Goal: Answer question/provide support

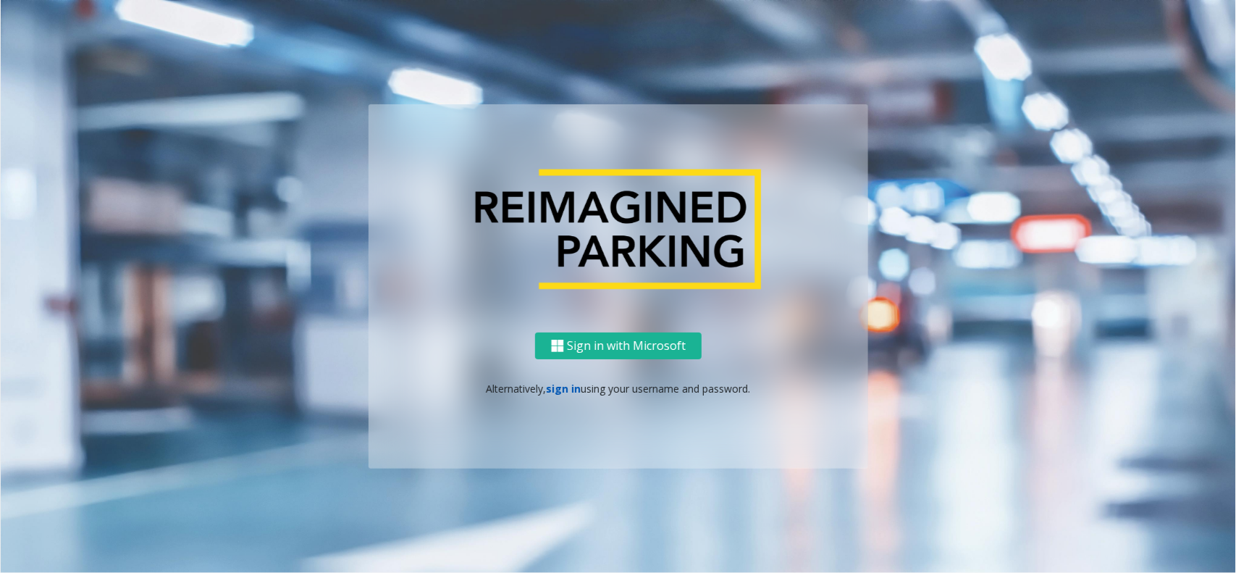
click at [567, 382] on link "sign in" at bounding box center [564, 389] width 35 height 14
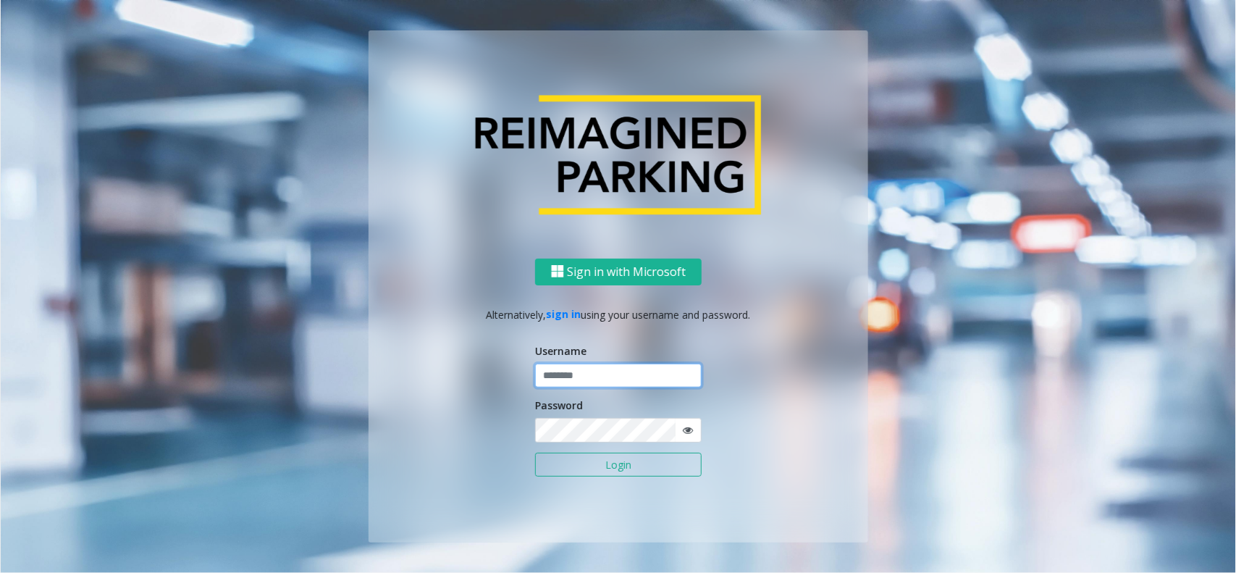
type input "**********"
click at [697, 428] on span at bounding box center [688, 430] width 27 height 24
click at [694, 429] on span at bounding box center [688, 430] width 27 height 24
click at [688, 429] on icon at bounding box center [688, 430] width 10 height 10
click at [467, 421] on div "**********" at bounding box center [619, 400] width 500 height 285
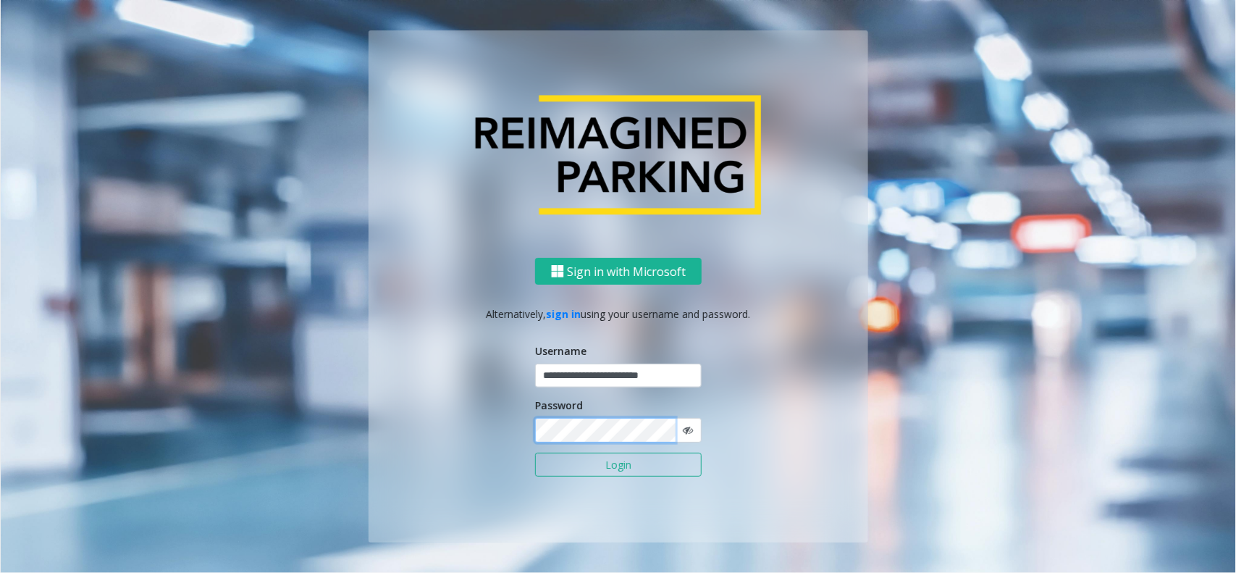
click at [535, 453] on button "Login" at bounding box center [618, 465] width 167 height 25
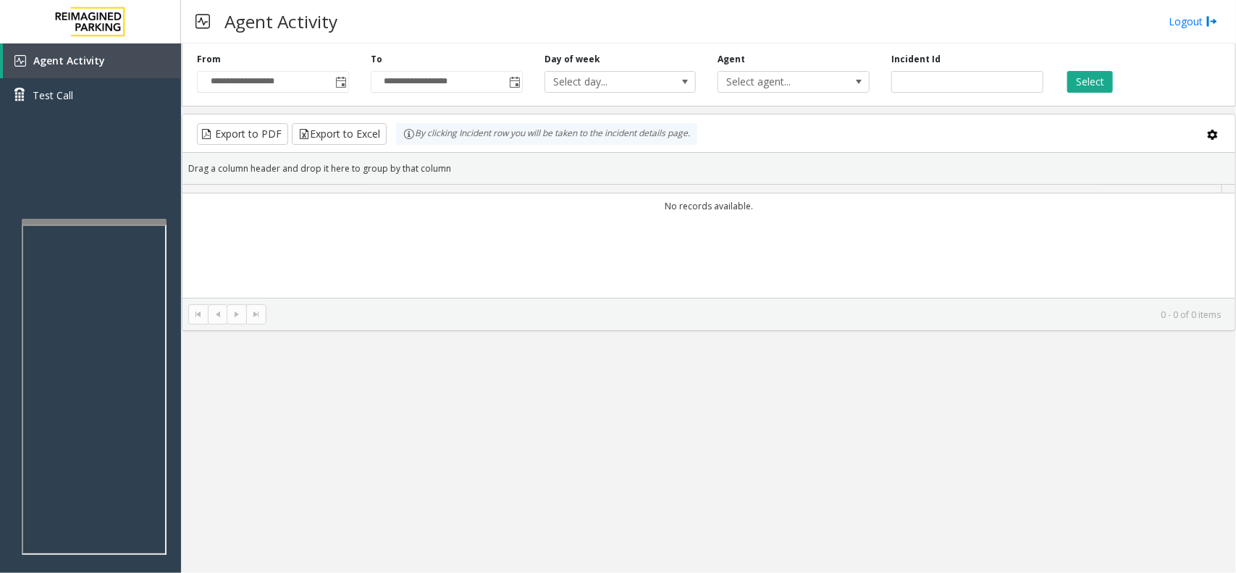
click at [550, 463] on div "**********" at bounding box center [708, 307] width 1055 height 529
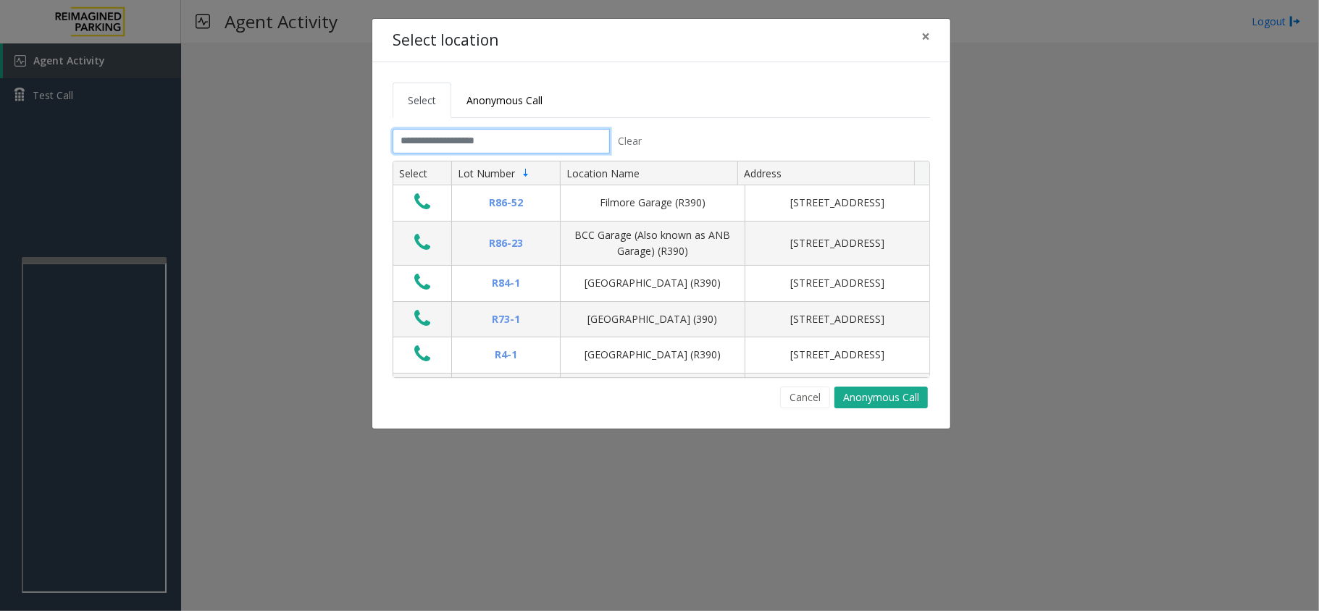
click at [513, 143] on input "text" at bounding box center [500, 141] width 217 height 25
click at [473, 143] on input "text" at bounding box center [500, 141] width 217 height 25
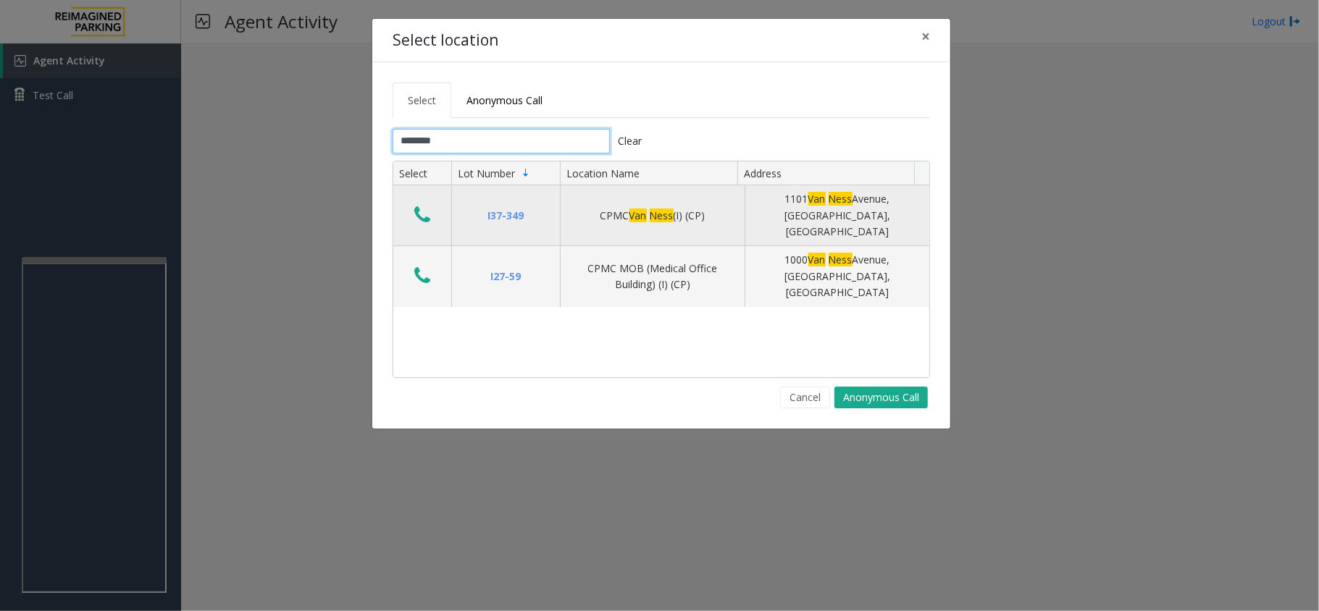
type input "********"
click at [414, 211] on icon "Data table" at bounding box center [422, 215] width 16 height 20
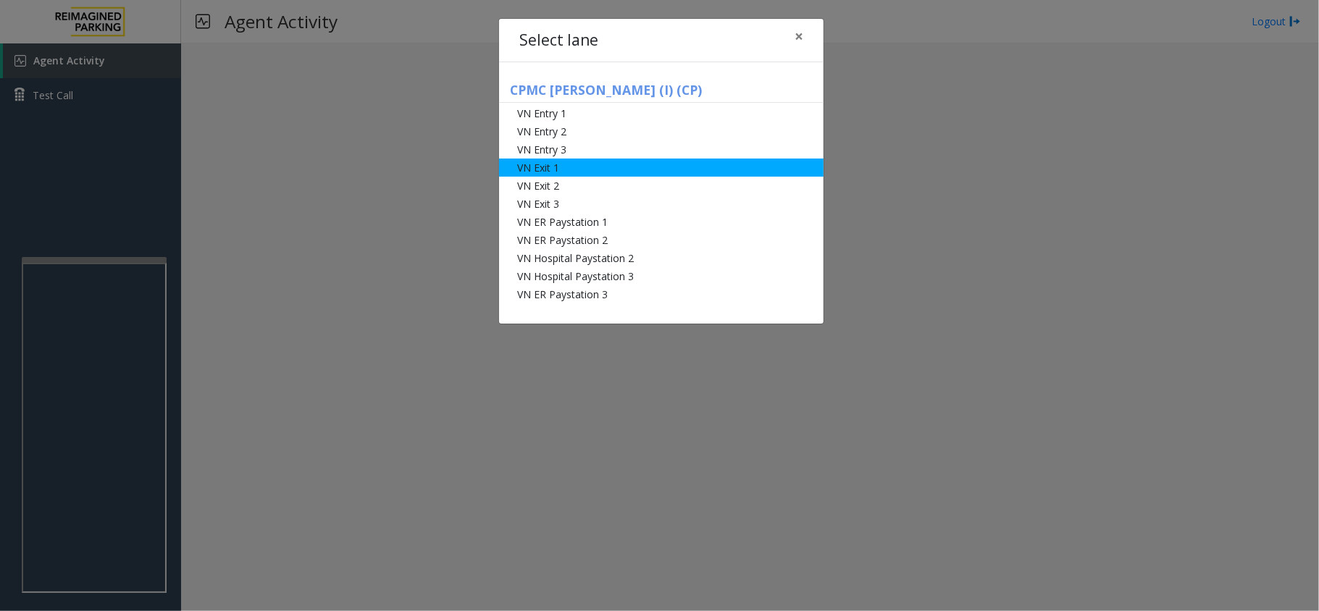
click at [591, 172] on li "VN Exit 1" at bounding box center [661, 168] width 324 height 18
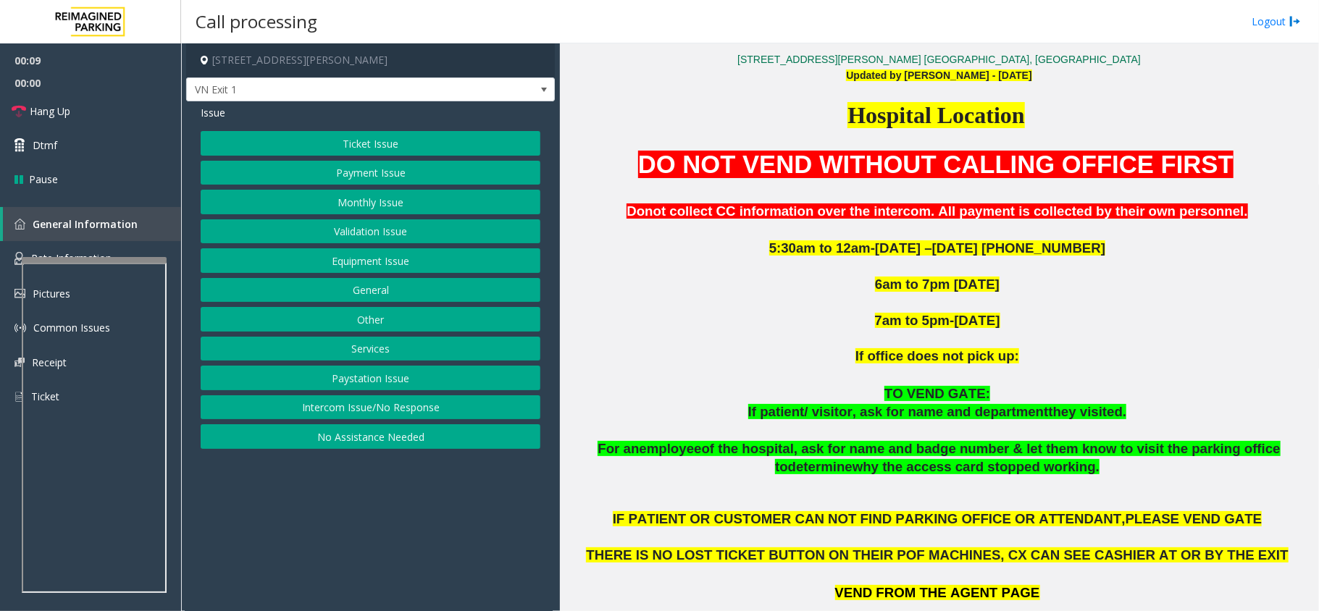
scroll to position [595, 0]
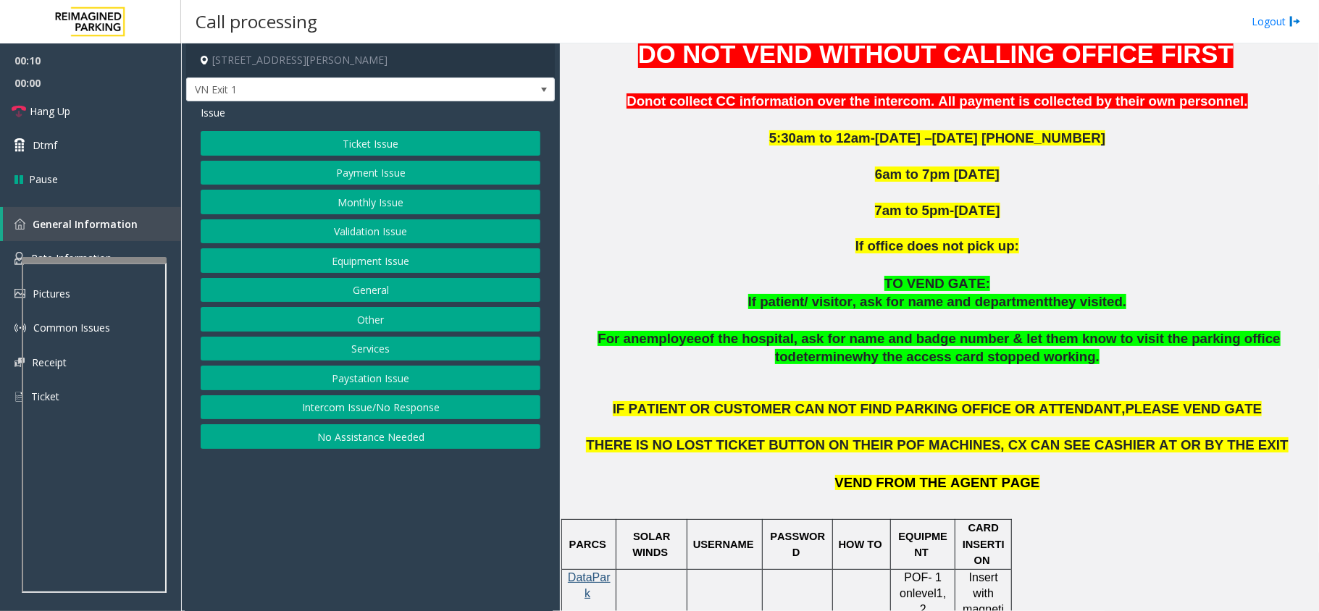
click at [366, 200] on button "Monthly Issue" at bounding box center [371, 202] width 340 height 25
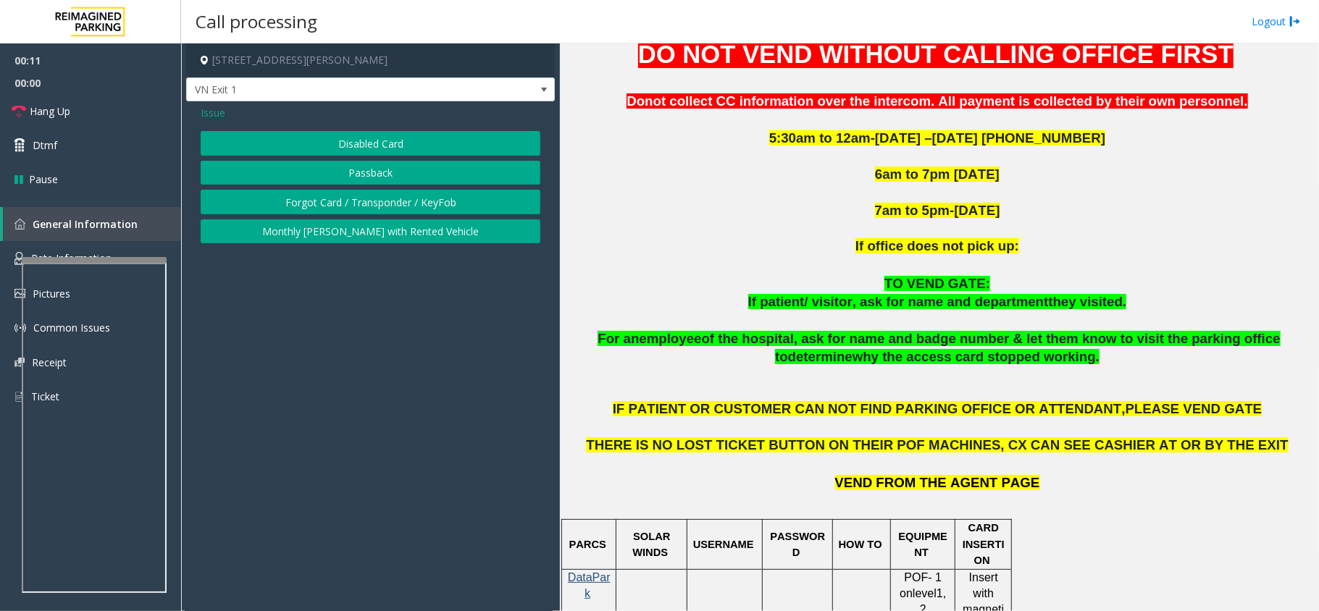
click at [387, 140] on button "Disabled Card" at bounding box center [371, 143] width 340 height 25
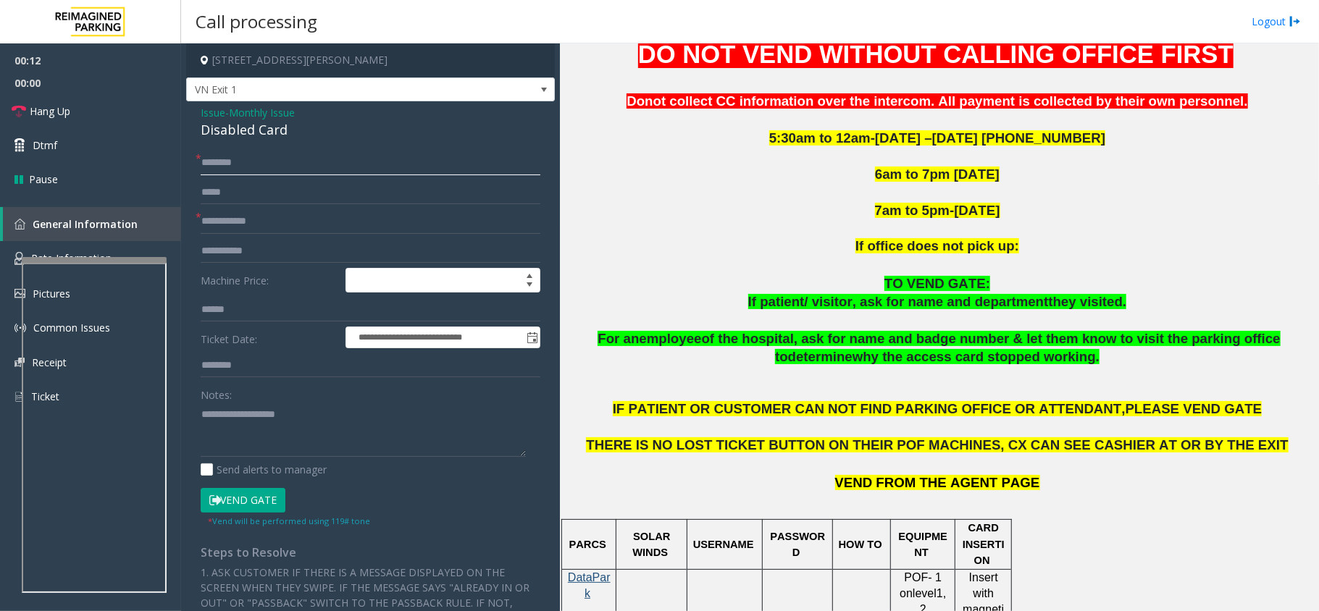
click at [261, 168] on input "text" at bounding box center [371, 163] width 340 height 25
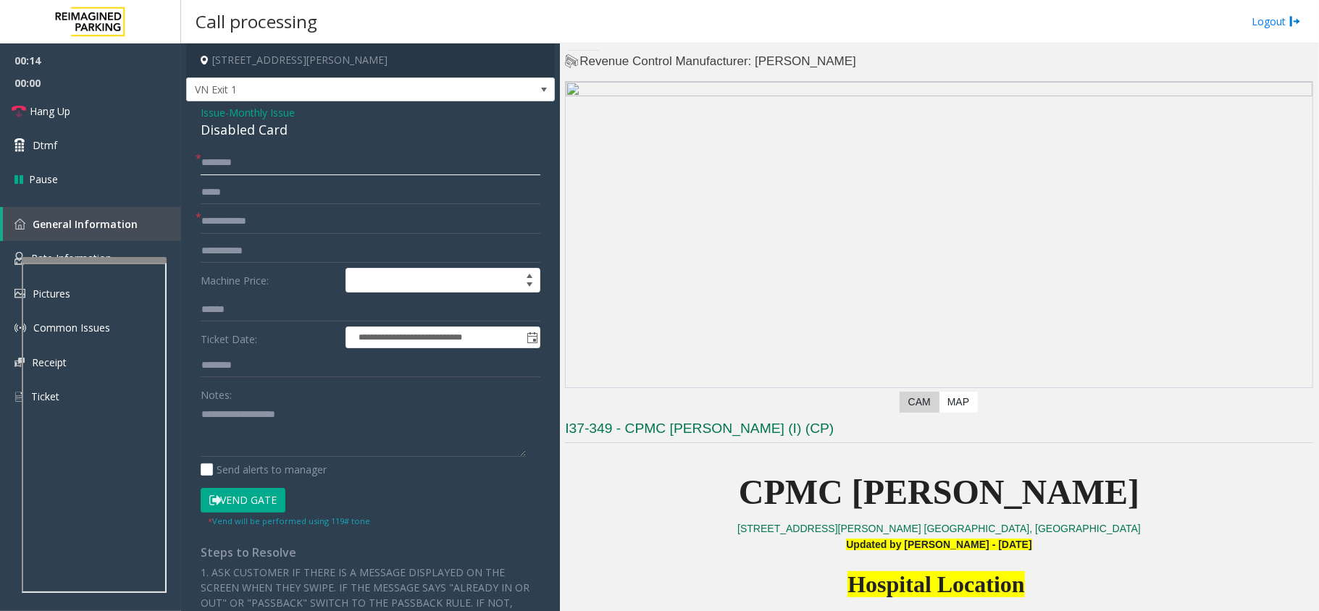
scroll to position [499, 0]
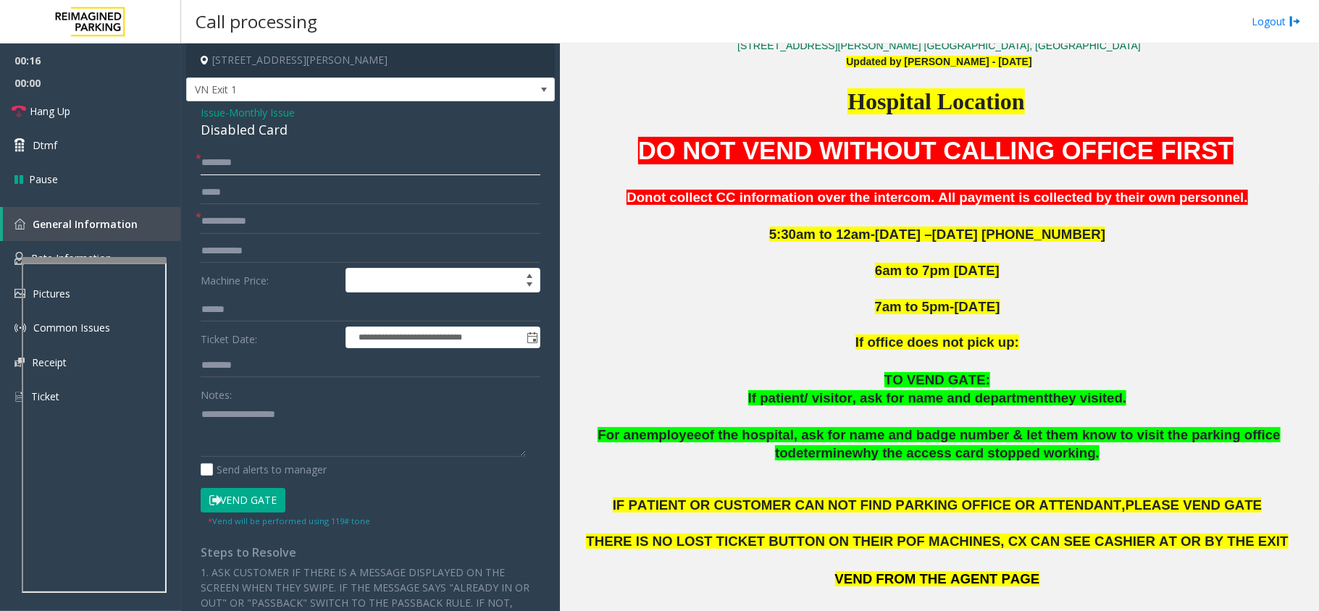
click at [236, 159] on input "text" at bounding box center [371, 163] width 340 height 25
type input "**********"
click at [284, 224] on input "text" at bounding box center [371, 221] width 340 height 25
type input "*********"
click at [221, 162] on input "**********" at bounding box center [371, 163] width 340 height 25
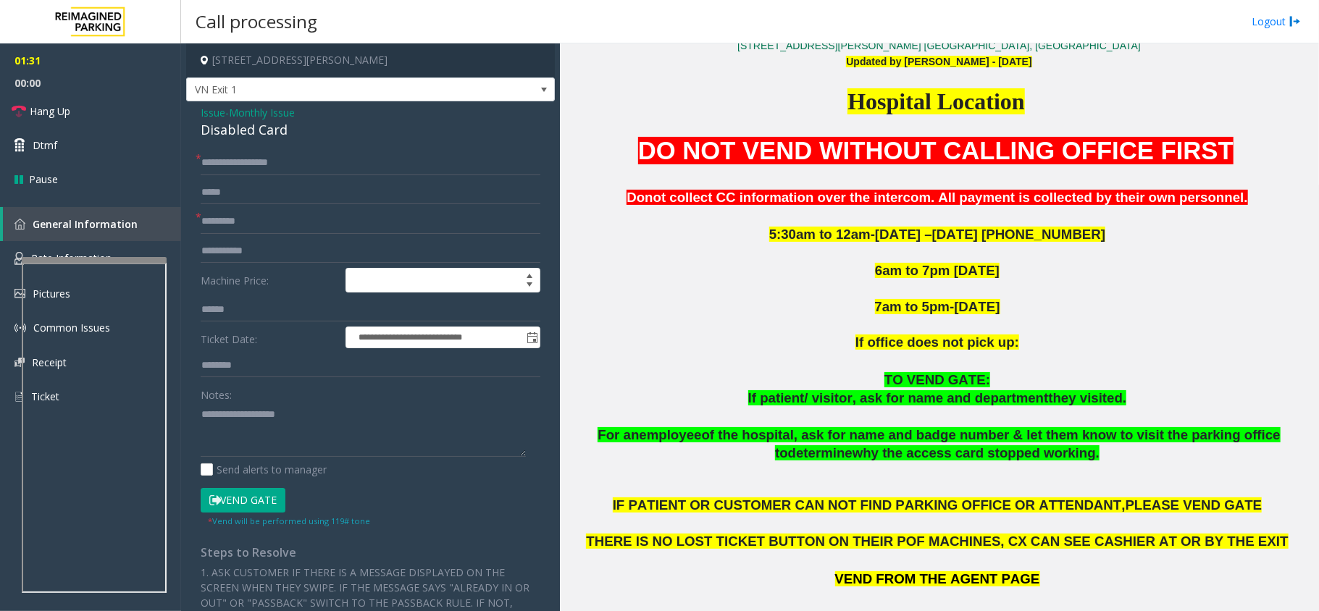
click at [232, 135] on div "Disabled Card" at bounding box center [371, 130] width 340 height 20
copy div "Disabled Card"
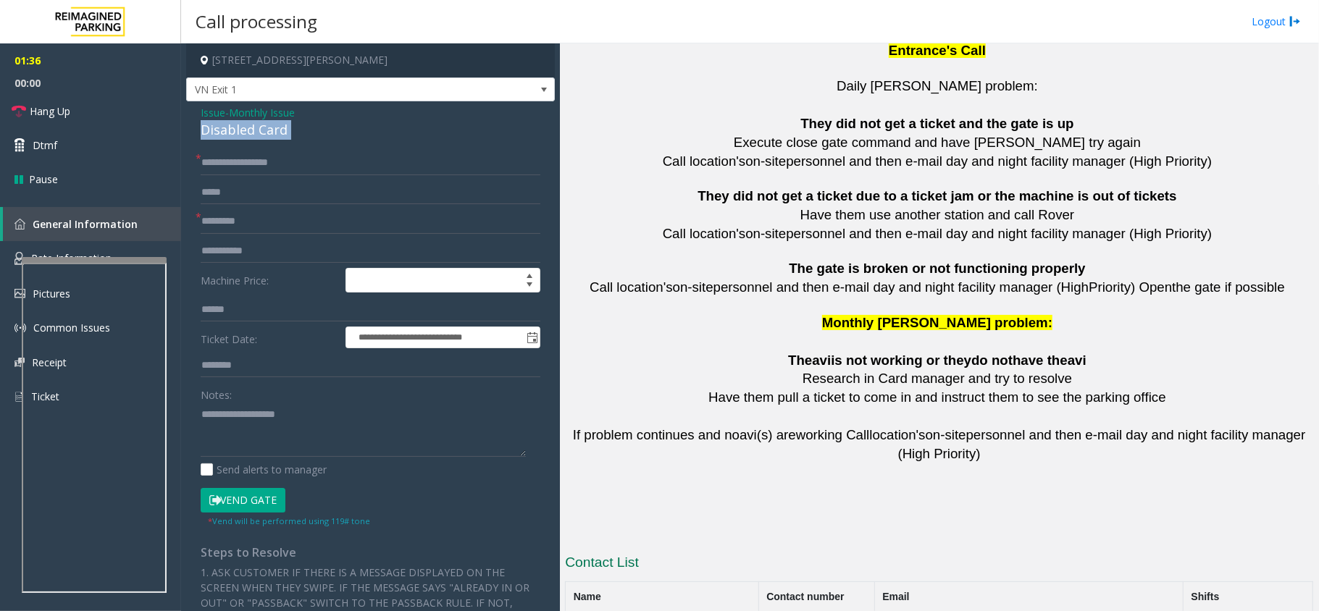
scroll to position [3202, 0]
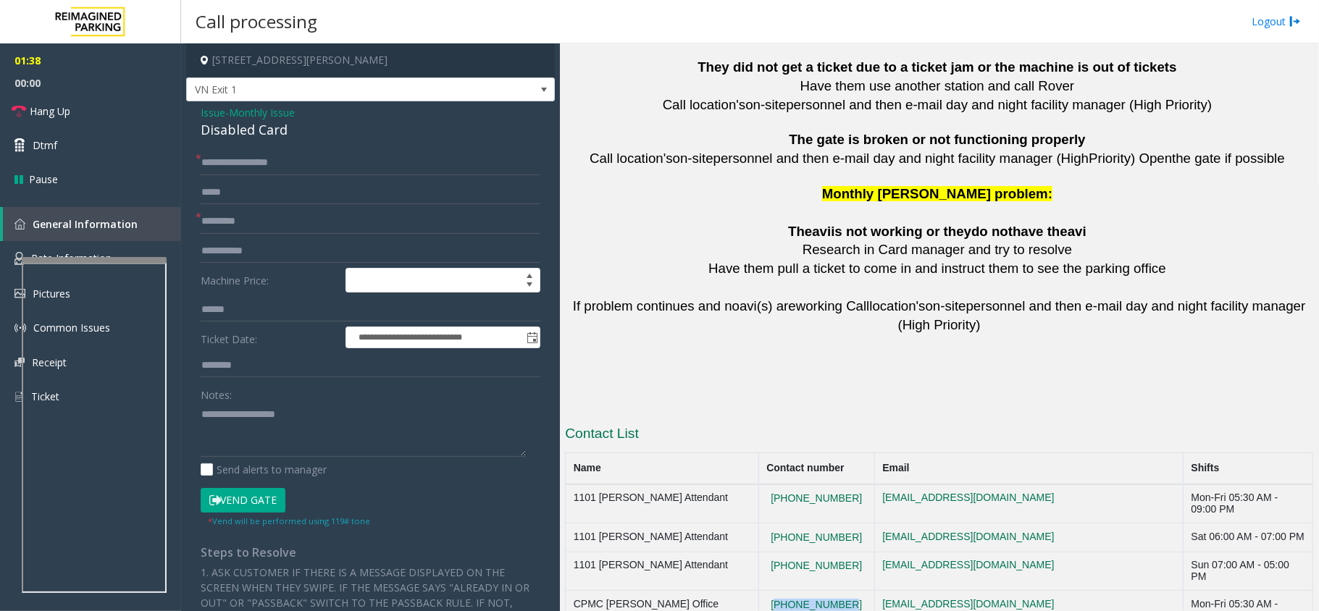
drag, startPoint x: 844, startPoint y: 529, endPoint x: 768, endPoint y: 531, distance: 76.1
click at [768, 572] on td "[PHONE_NUMBER]" at bounding box center [816, 610] width 116 height 39
drag, startPoint x: 792, startPoint y: 513, endPoint x: 757, endPoint y: 501, distance: 36.9
click at [757, 552] on td "1101 [PERSON_NAME] Attendant" at bounding box center [662, 571] width 193 height 39
drag, startPoint x: 846, startPoint y: 516, endPoint x: 773, endPoint y: 528, distance: 74.2
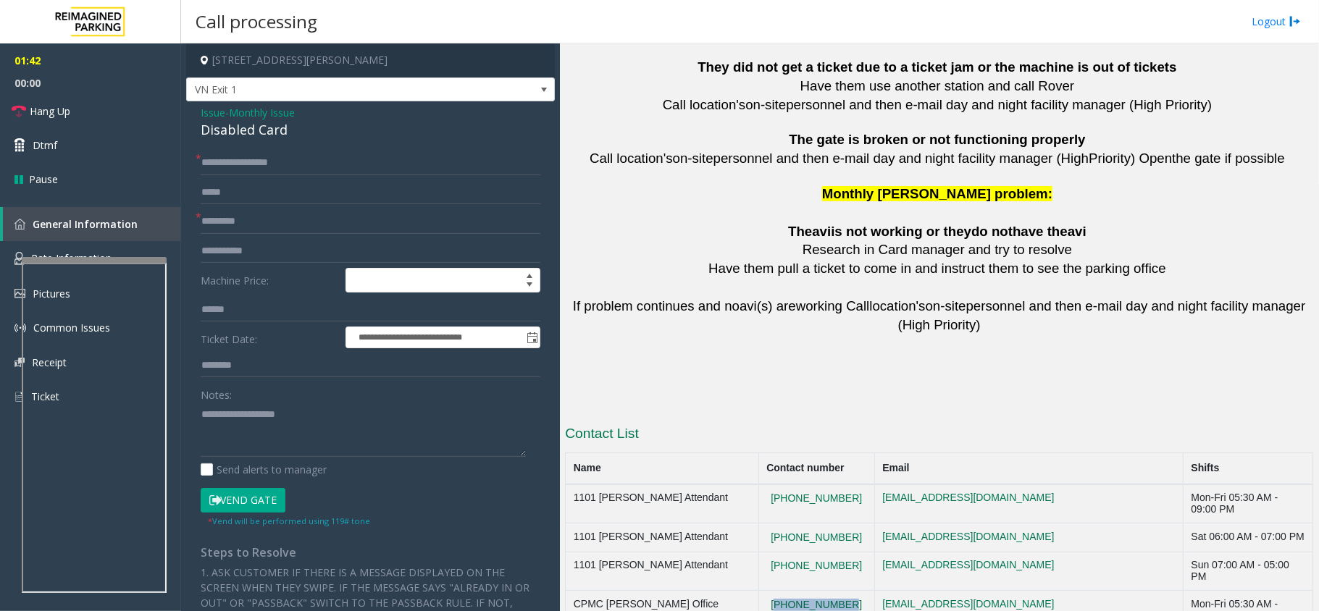
click at [773, 572] on td "[PHONE_NUMBER]" at bounding box center [816, 610] width 116 height 39
copy button "[PHONE_NUMBER]"
click at [251, 129] on div "Disabled Card" at bounding box center [371, 130] width 340 height 20
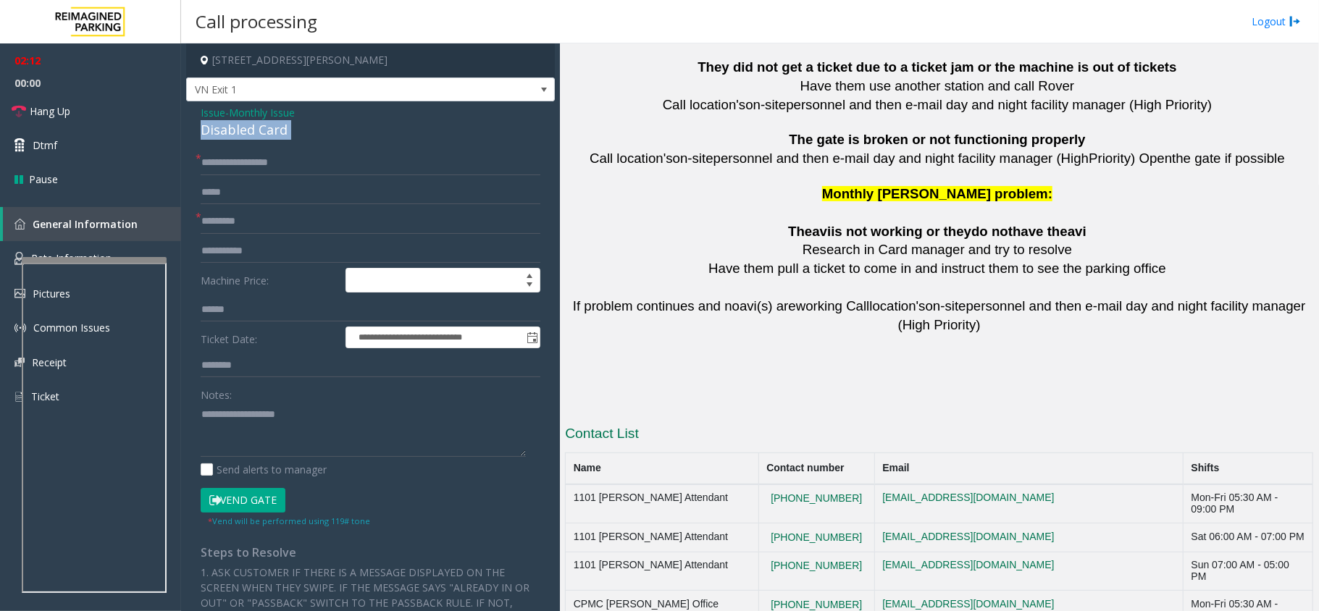
drag, startPoint x: 251, startPoint y: 129, endPoint x: 213, endPoint y: 140, distance: 39.2
click at [213, 140] on div "Disabled Card" at bounding box center [371, 130] width 340 height 20
click at [218, 132] on div "Disabled Card" at bounding box center [371, 130] width 340 height 20
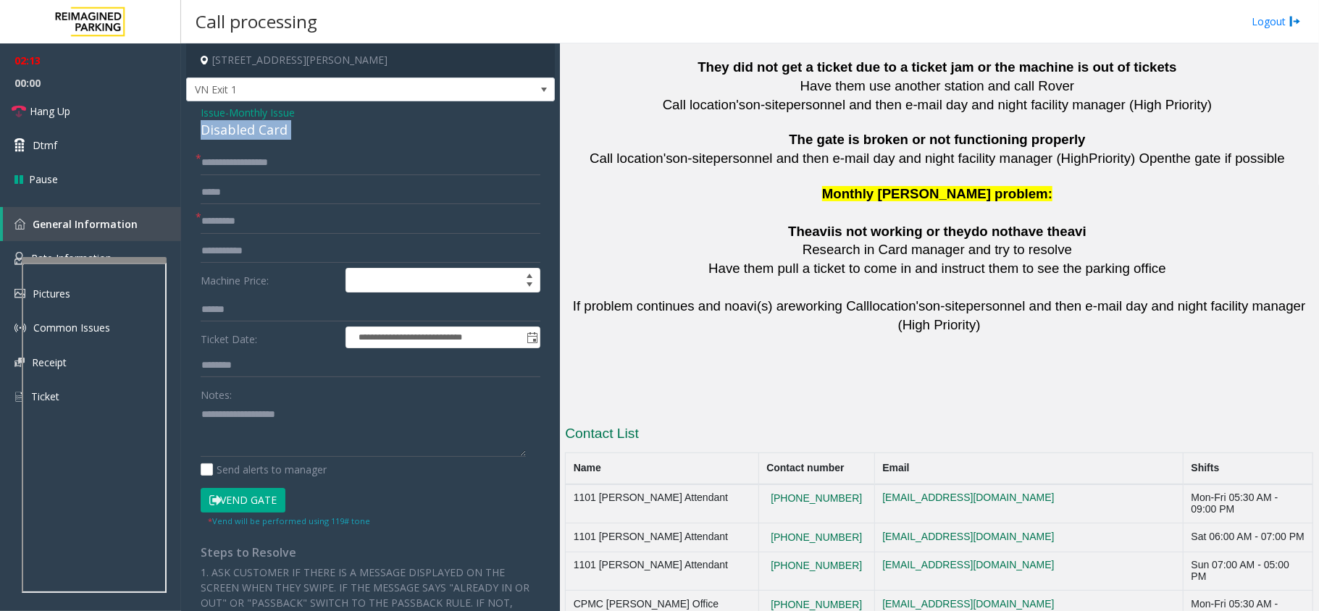
click at [218, 132] on div "Disabled Card" at bounding box center [371, 130] width 340 height 20
copy div "Disabled Card"
click at [238, 433] on textarea at bounding box center [363, 430] width 325 height 54
paste textarea "**********"
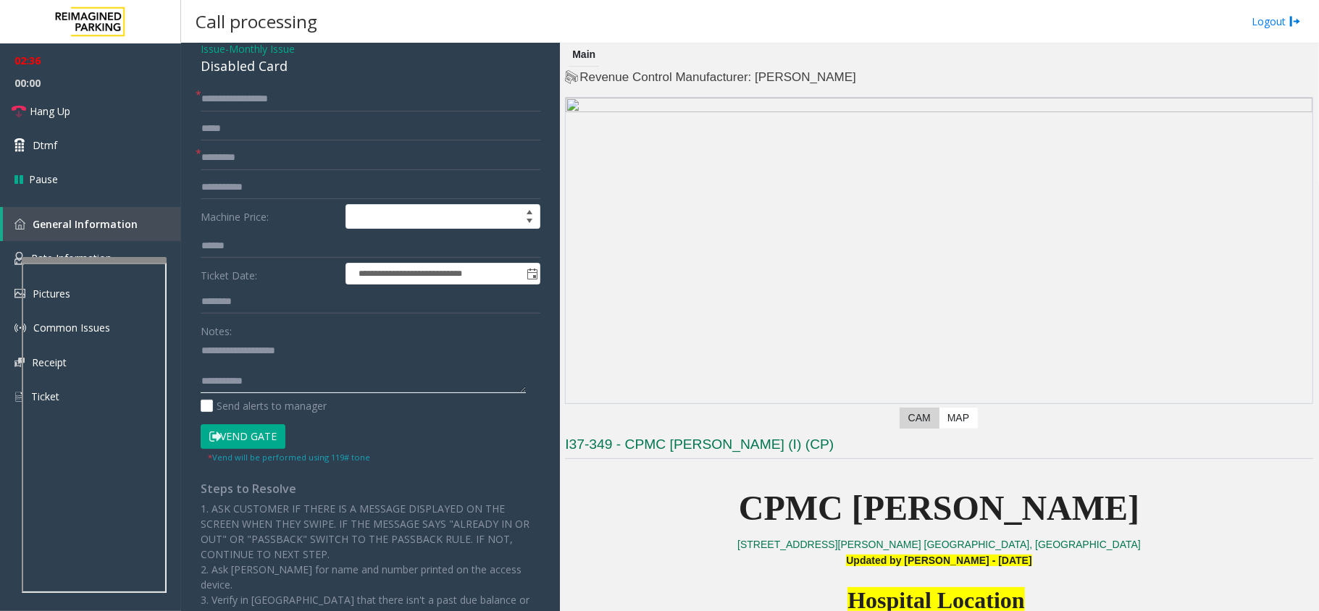
scroll to position [96, 0]
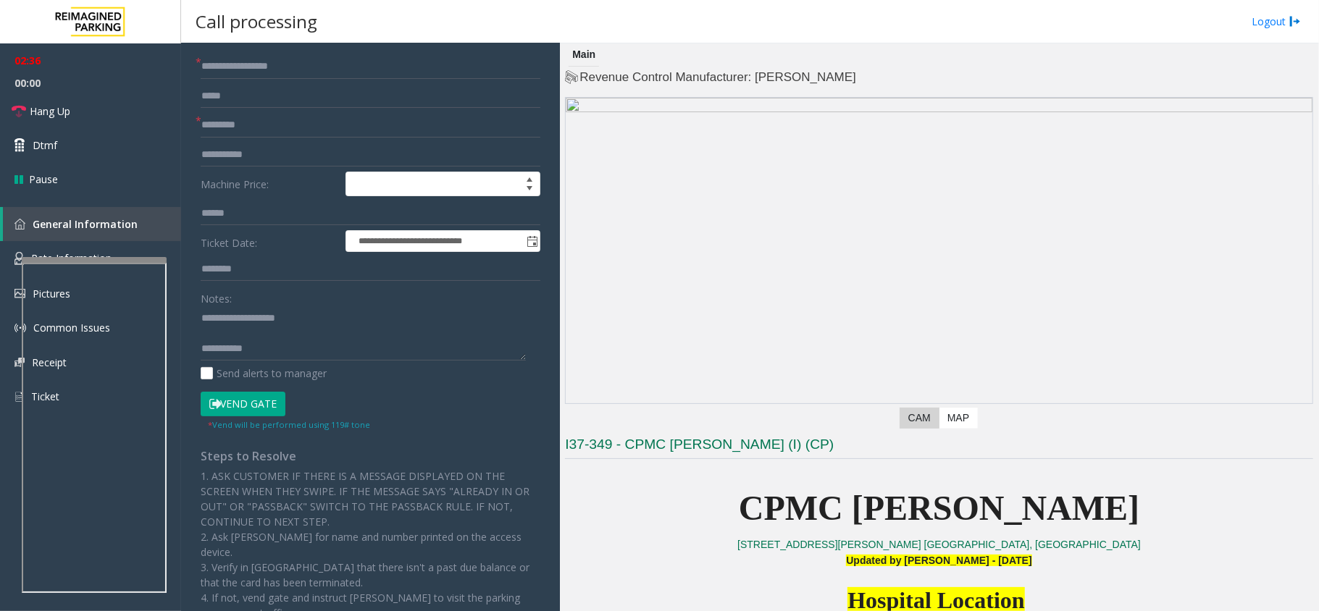
click at [248, 395] on button "Vend Gate" at bounding box center [243, 404] width 85 height 25
click at [277, 363] on div "Notes: Send alerts to manager" at bounding box center [371, 333] width 340 height 95
click at [287, 353] on textarea at bounding box center [363, 333] width 325 height 54
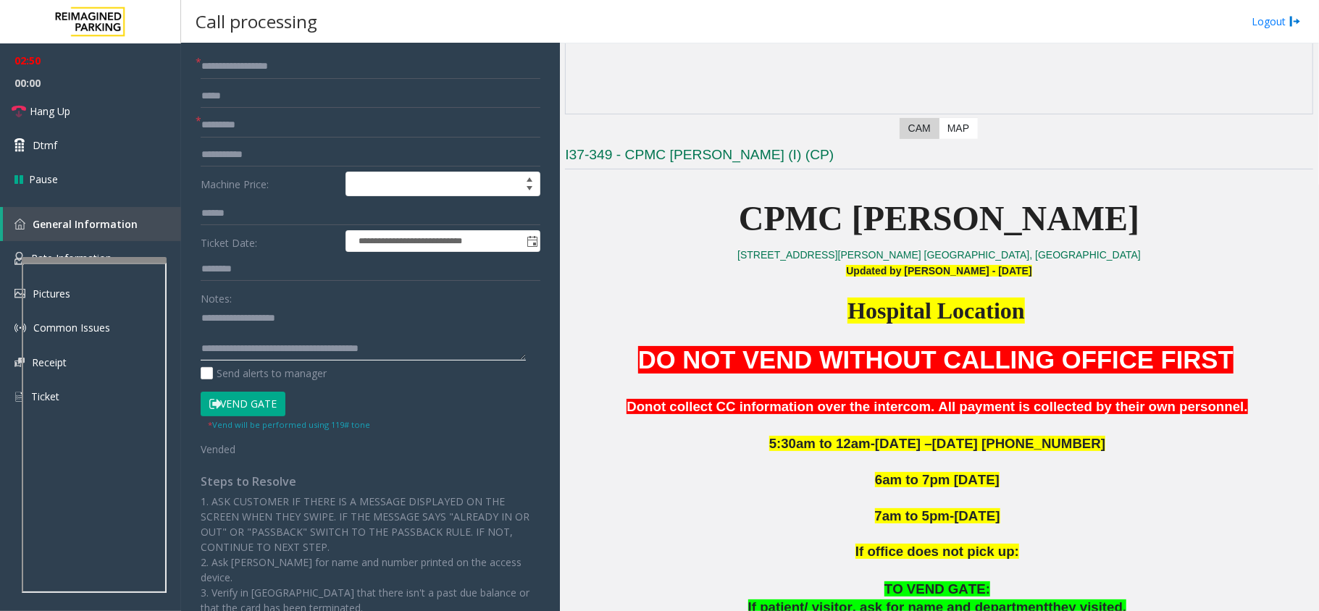
scroll to position [0, 0]
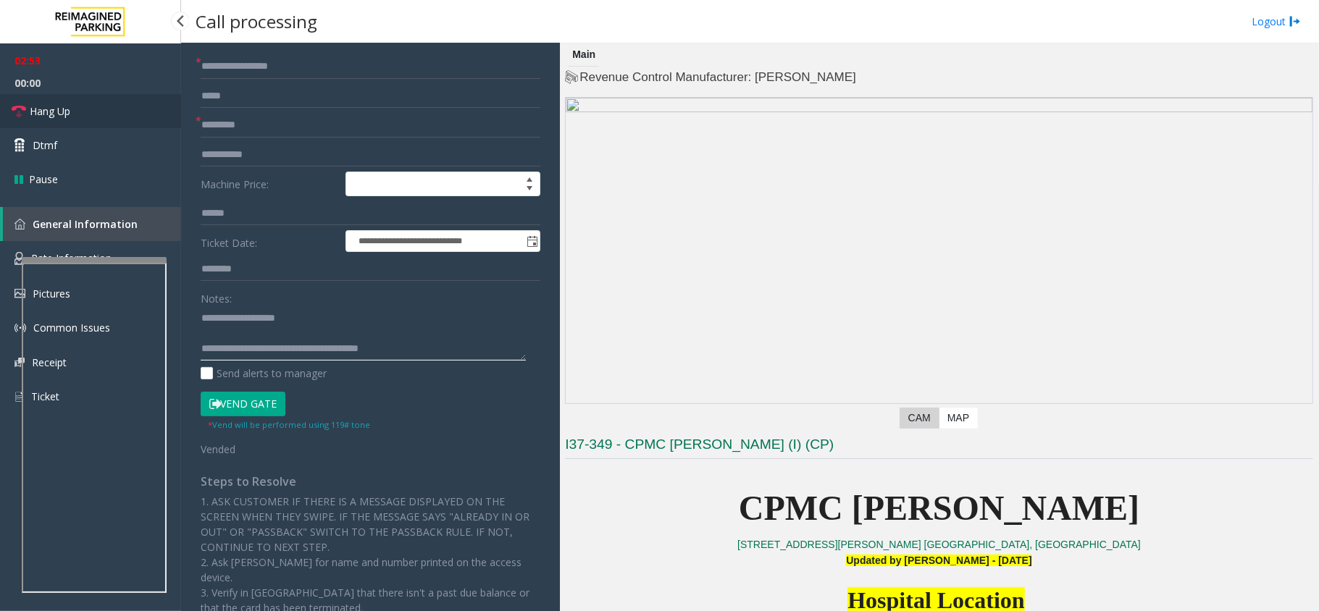
type textarea "**********"
click at [82, 111] on link "Hang Up" at bounding box center [90, 111] width 181 height 34
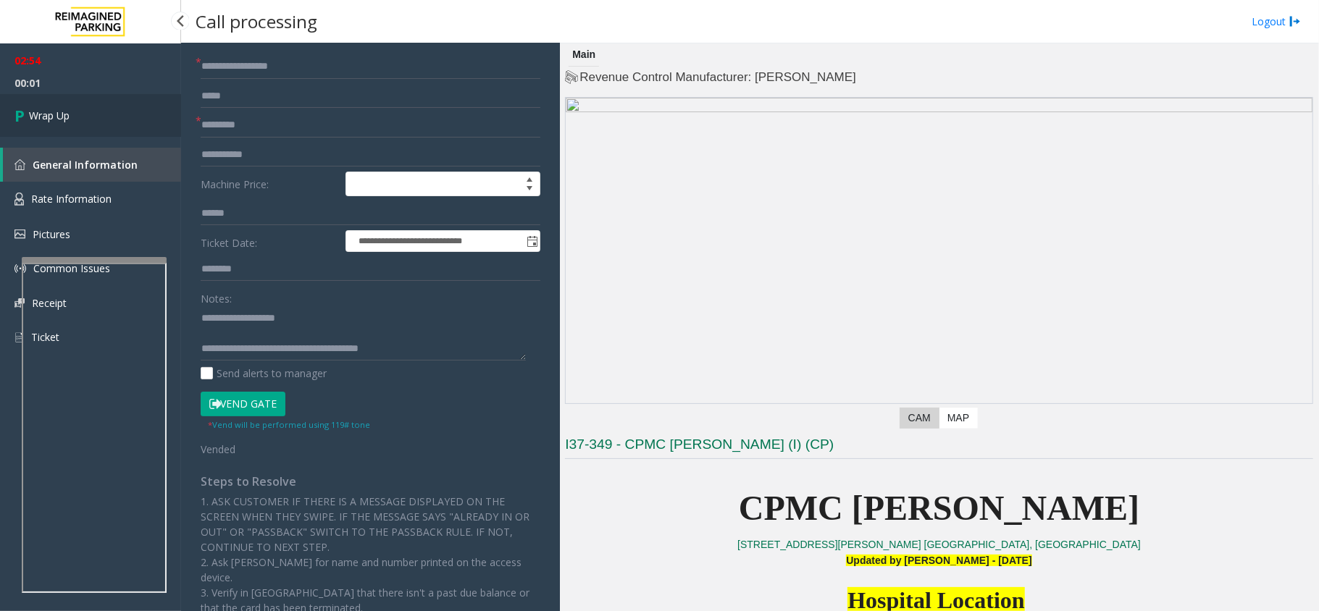
click at [82, 111] on link "Wrap Up" at bounding box center [90, 115] width 181 height 43
